Goal: Task Accomplishment & Management: Use online tool/utility

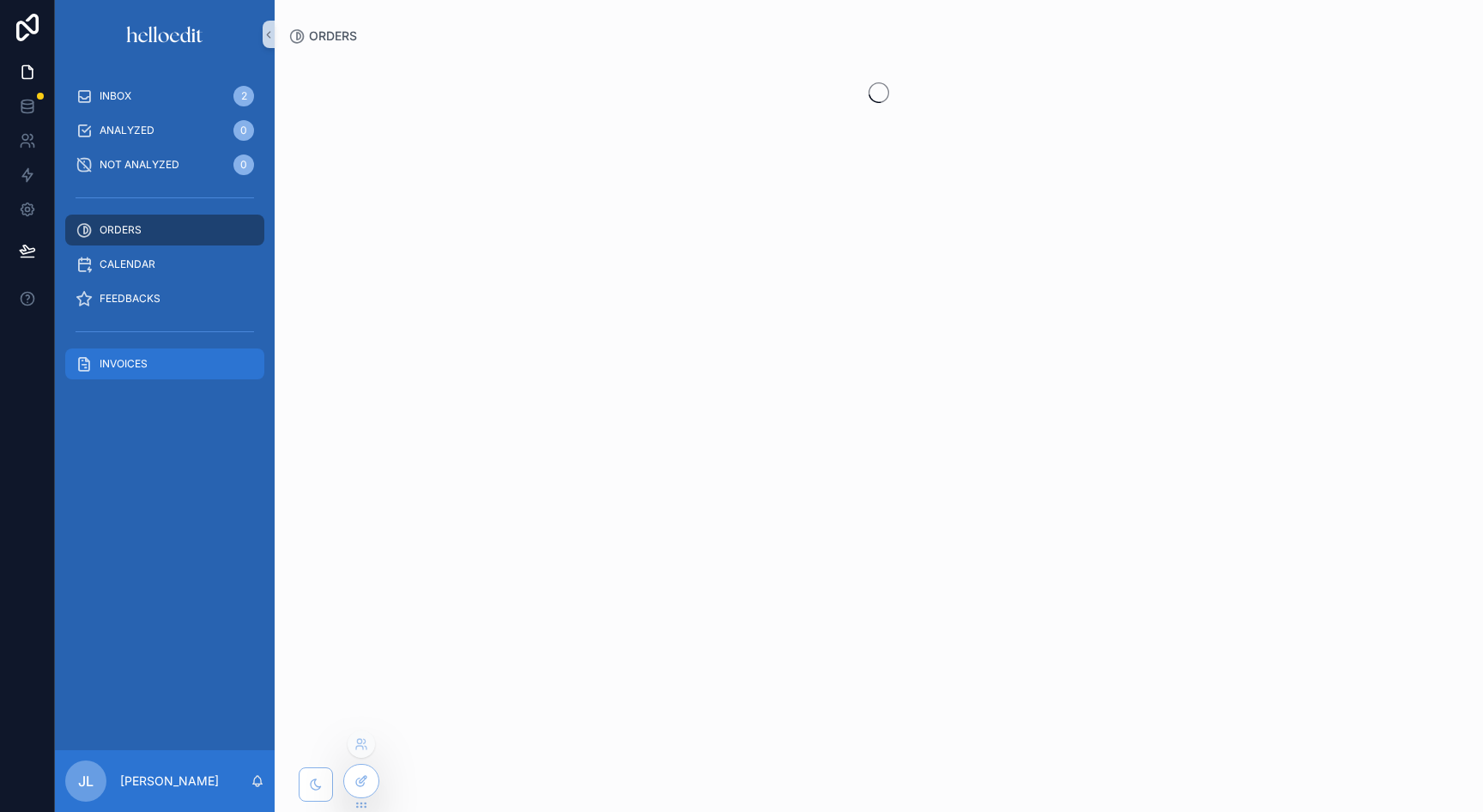
click at [131, 368] on span "INVOICES" at bounding box center [124, 363] width 48 height 14
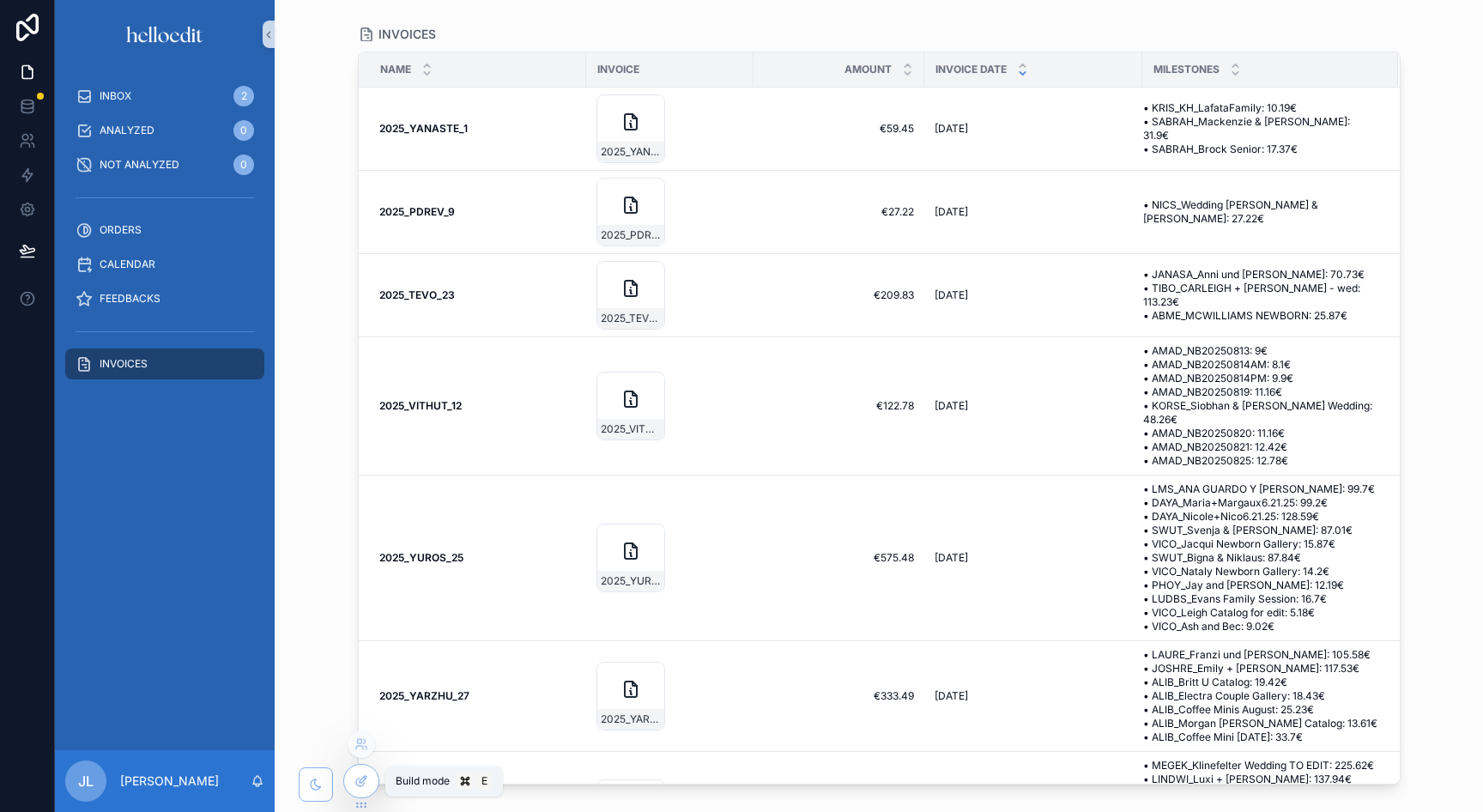
click at [364, 786] on icon at bounding box center [361, 781] width 14 height 14
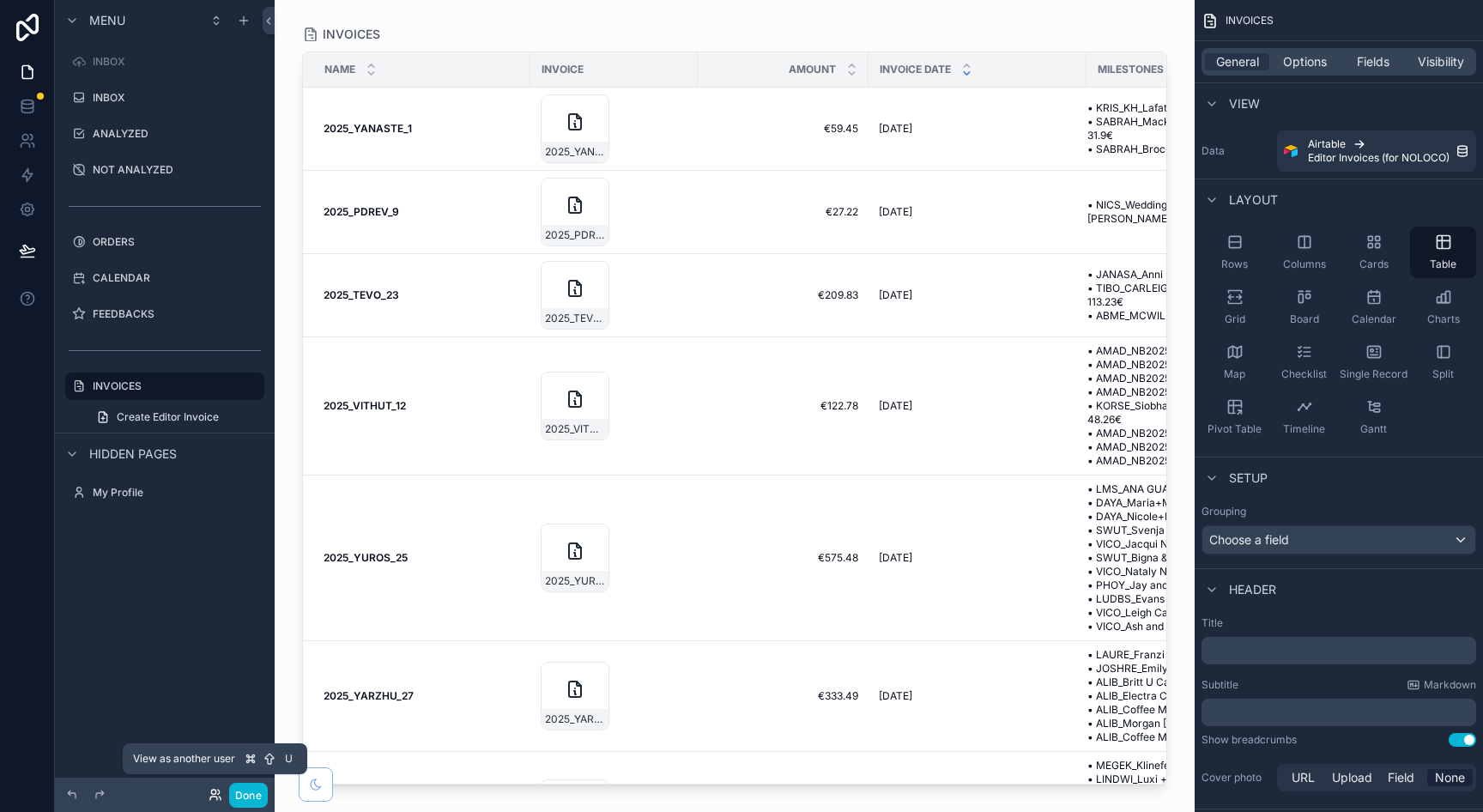
click at [213, 799] on icon at bounding box center [215, 794] width 14 height 14
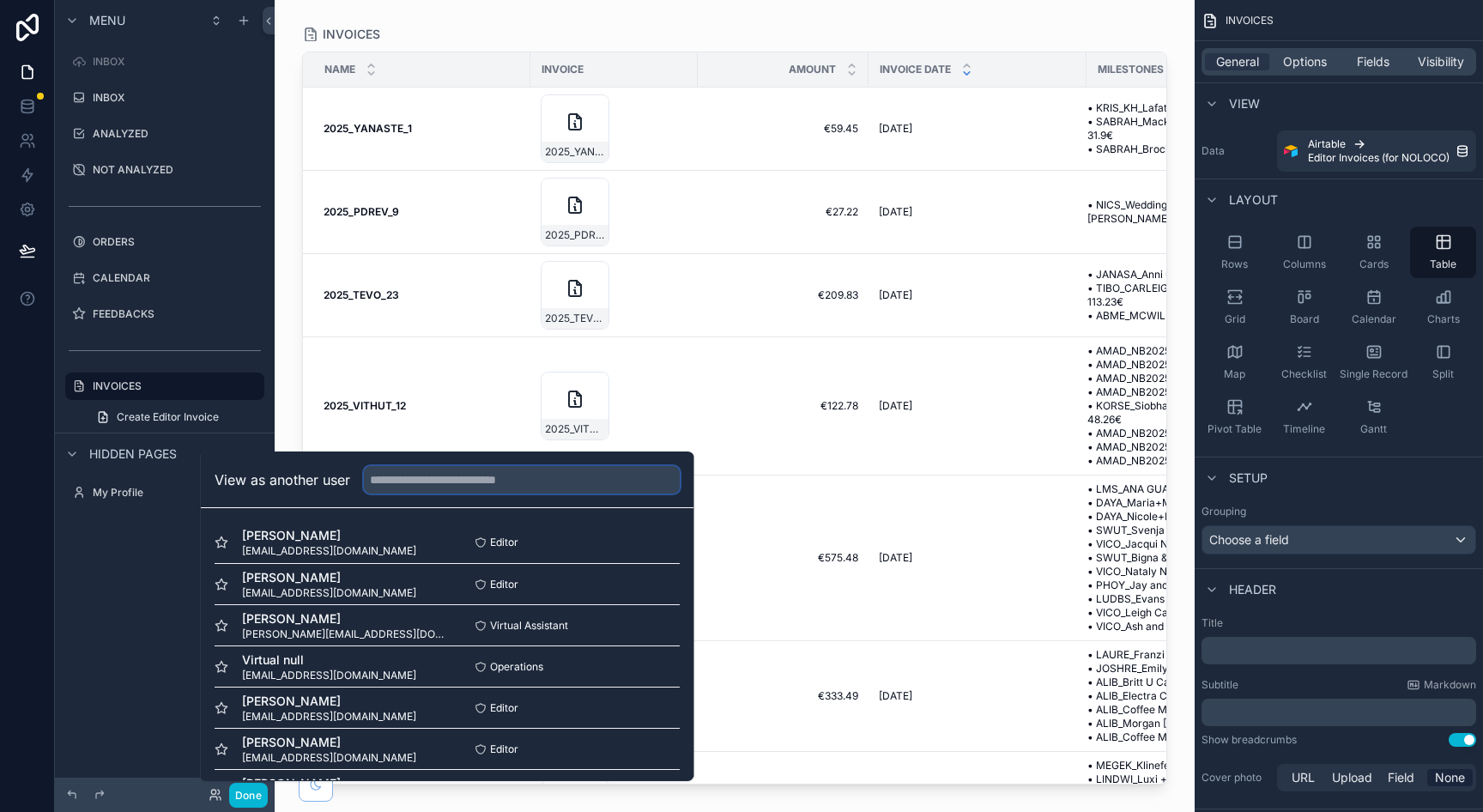
click at [395, 487] on input "text" at bounding box center [522, 479] width 316 height 27
click at [325, 539] on span "[PERSON_NAME]" at bounding box center [329, 536] width 175 height 17
click at [645, 539] on button "Select" at bounding box center [657, 542] width 44 height 25
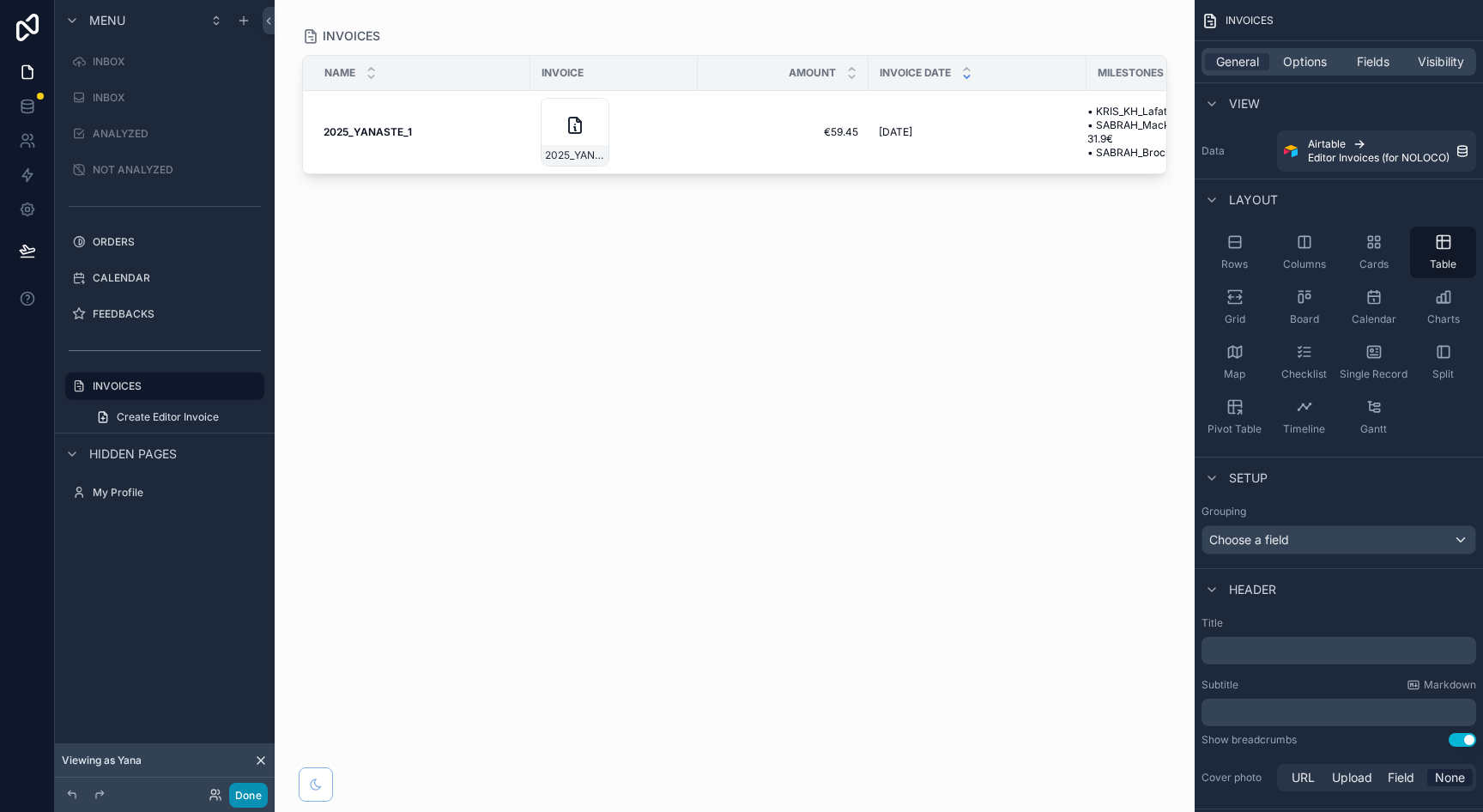
click at [249, 796] on button "Done" at bounding box center [248, 795] width 39 height 25
